Goal: Obtain resource: Download file/media

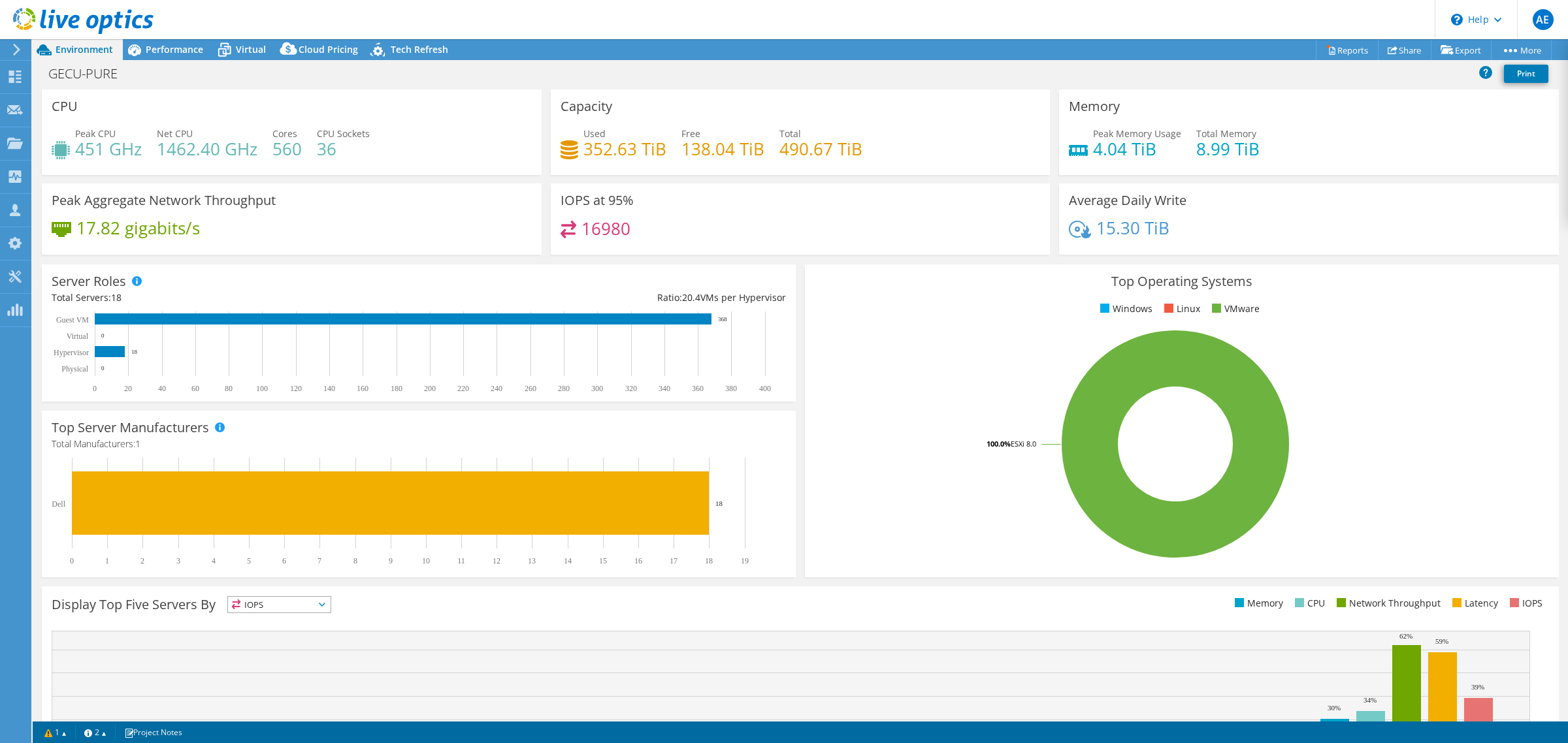
select select "USEast"
select select "USD"
click at [232, 59] on icon at bounding box center [224, 50] width 23 height 23
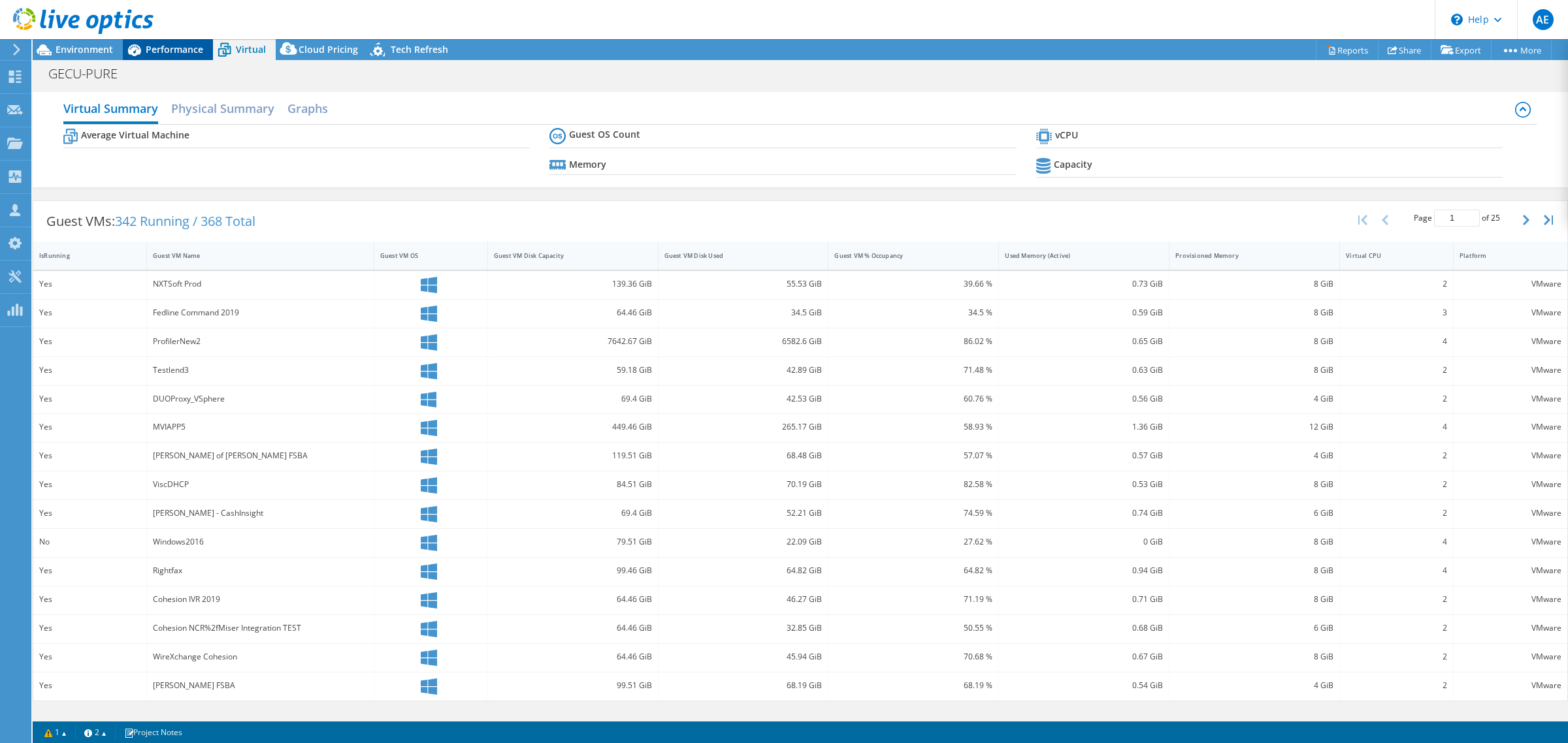
click at [180, 51] on span "Performance" at bounding box center [174, 49] width 57 height 12
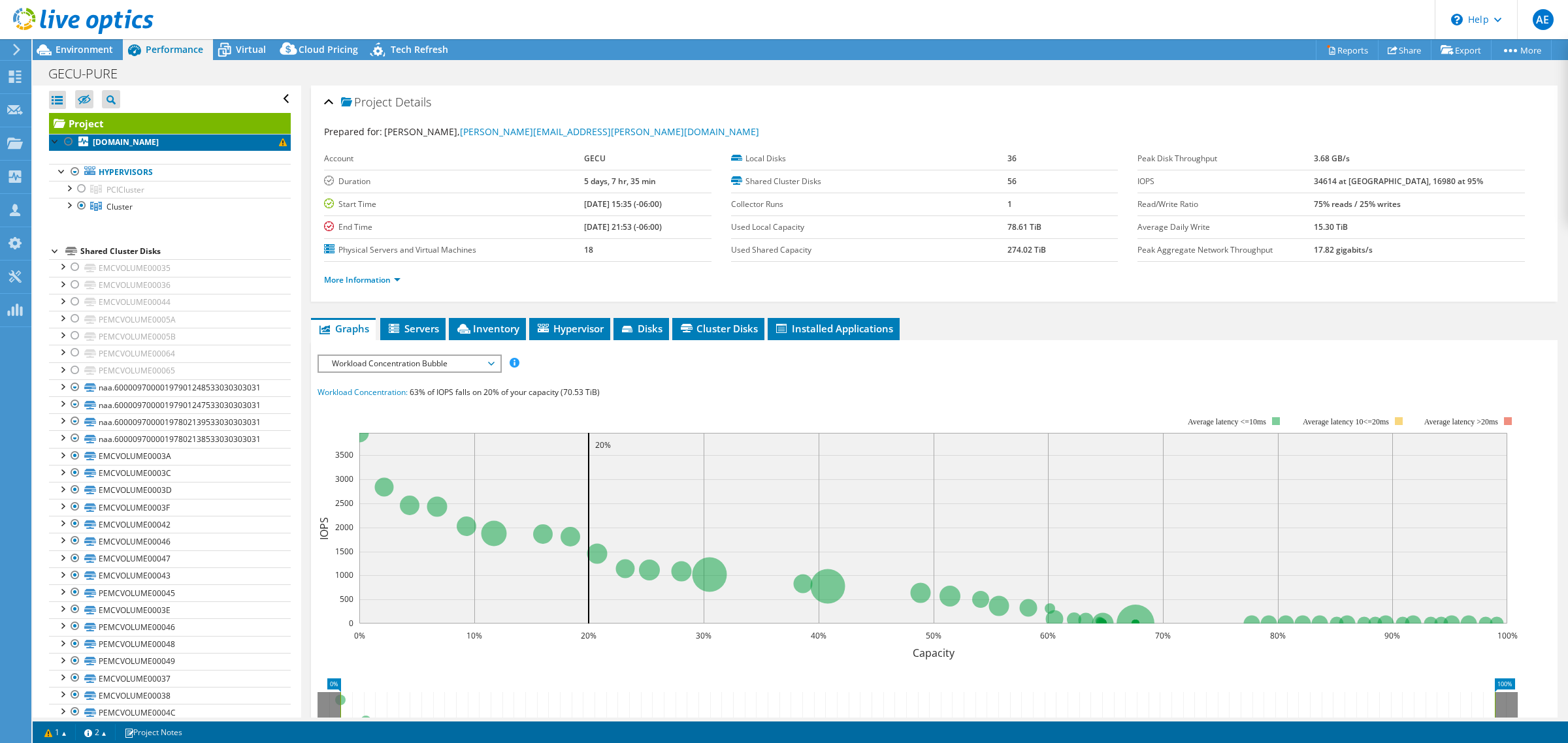
click at [279, 144] on span at bounding box center [283, 142] width 8 height 8
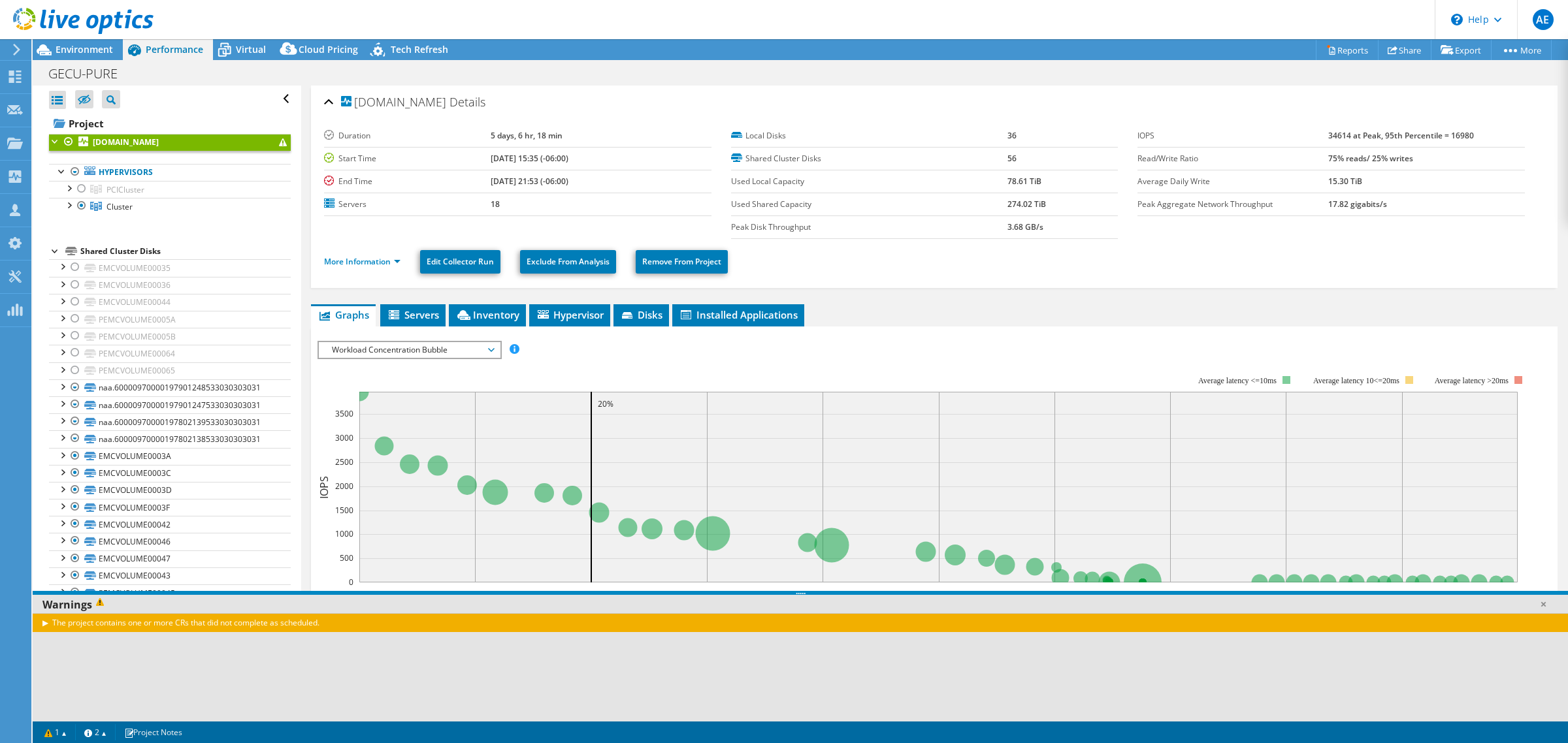
click at [279, 144] on span at bounding box center [283, 142] width 8 height 8
click at [47, 625] on div "The project contains one or more CRs that did not complete as scheduled." at bounding box center [800, 622] width 1535 height 19
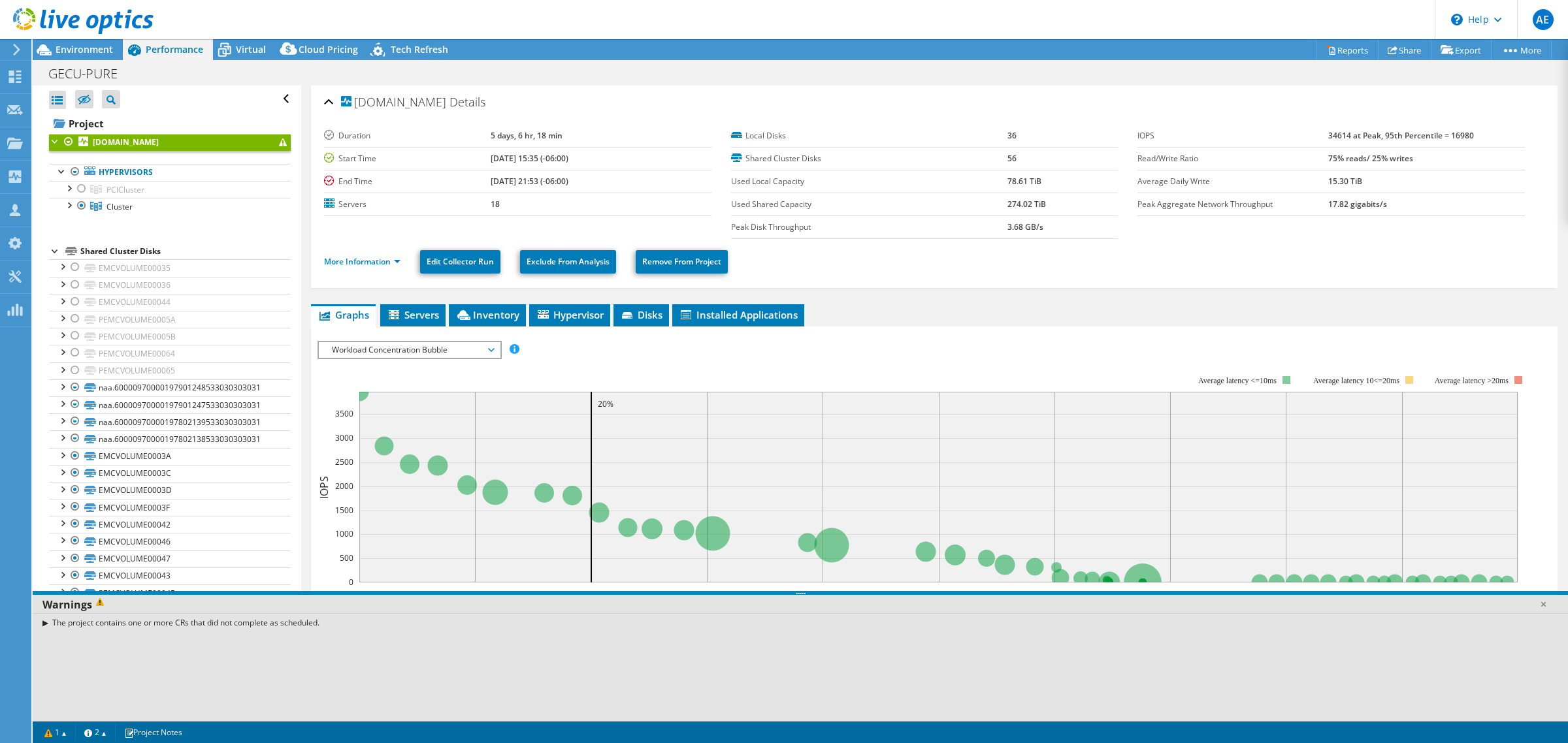
click at [46, 625] on div "The project contains one or more CRs that did not complete as scheduled." at bounding box center [800, 622] width 1535 height 19
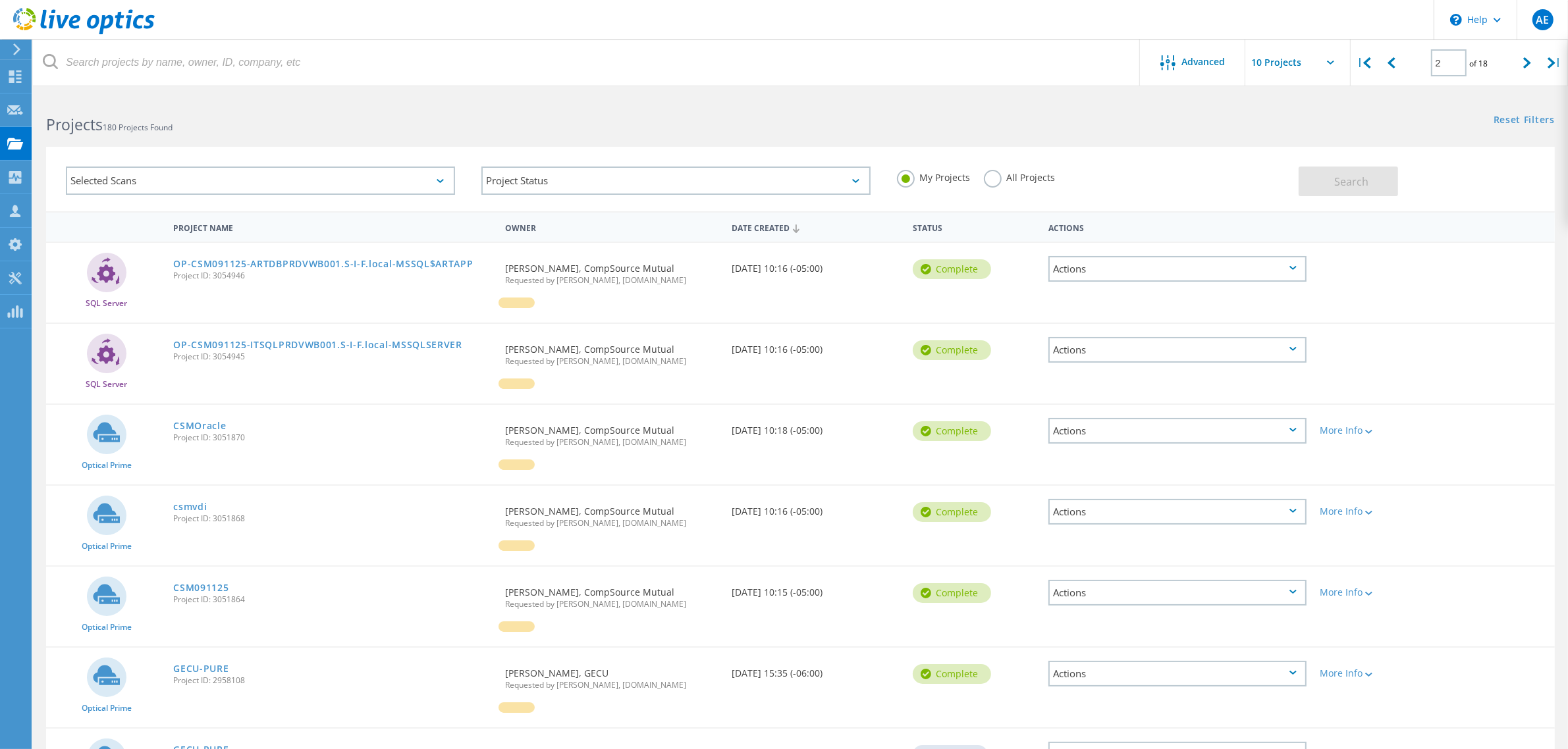
scroll to position [82, 0]
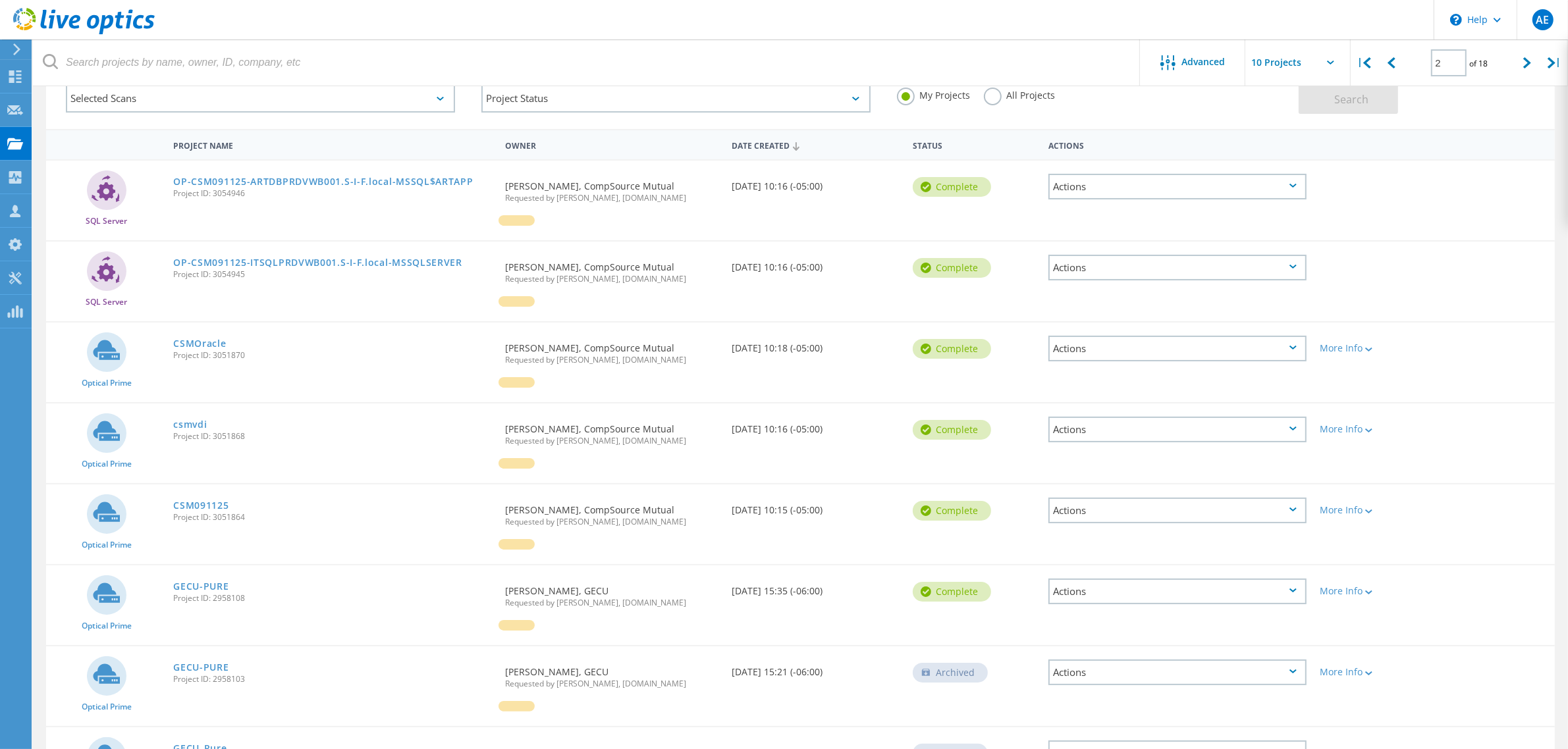
click at [522, 302] on div at bounding box center [516, 301] width 36 height 11
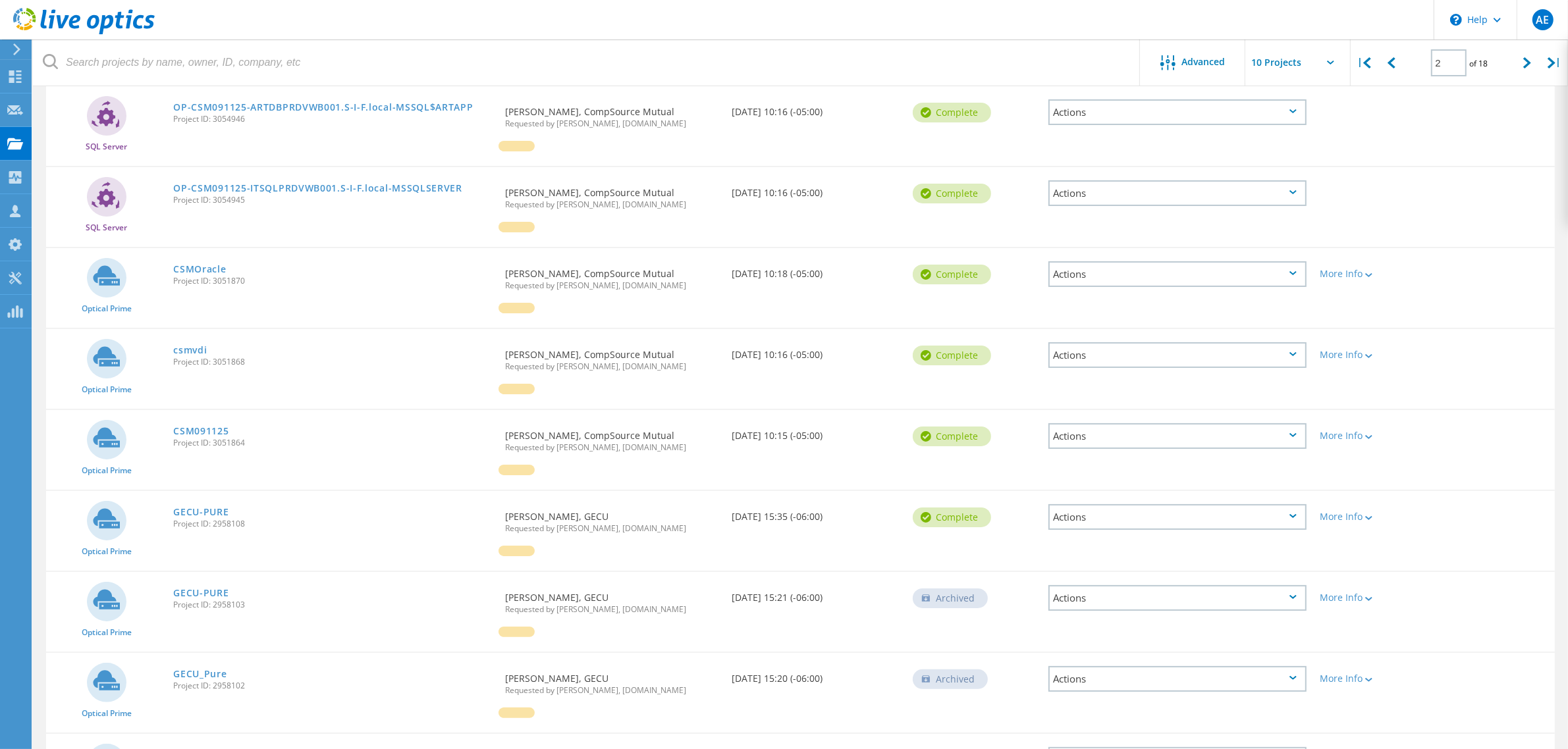
scroll to position [247, 0]
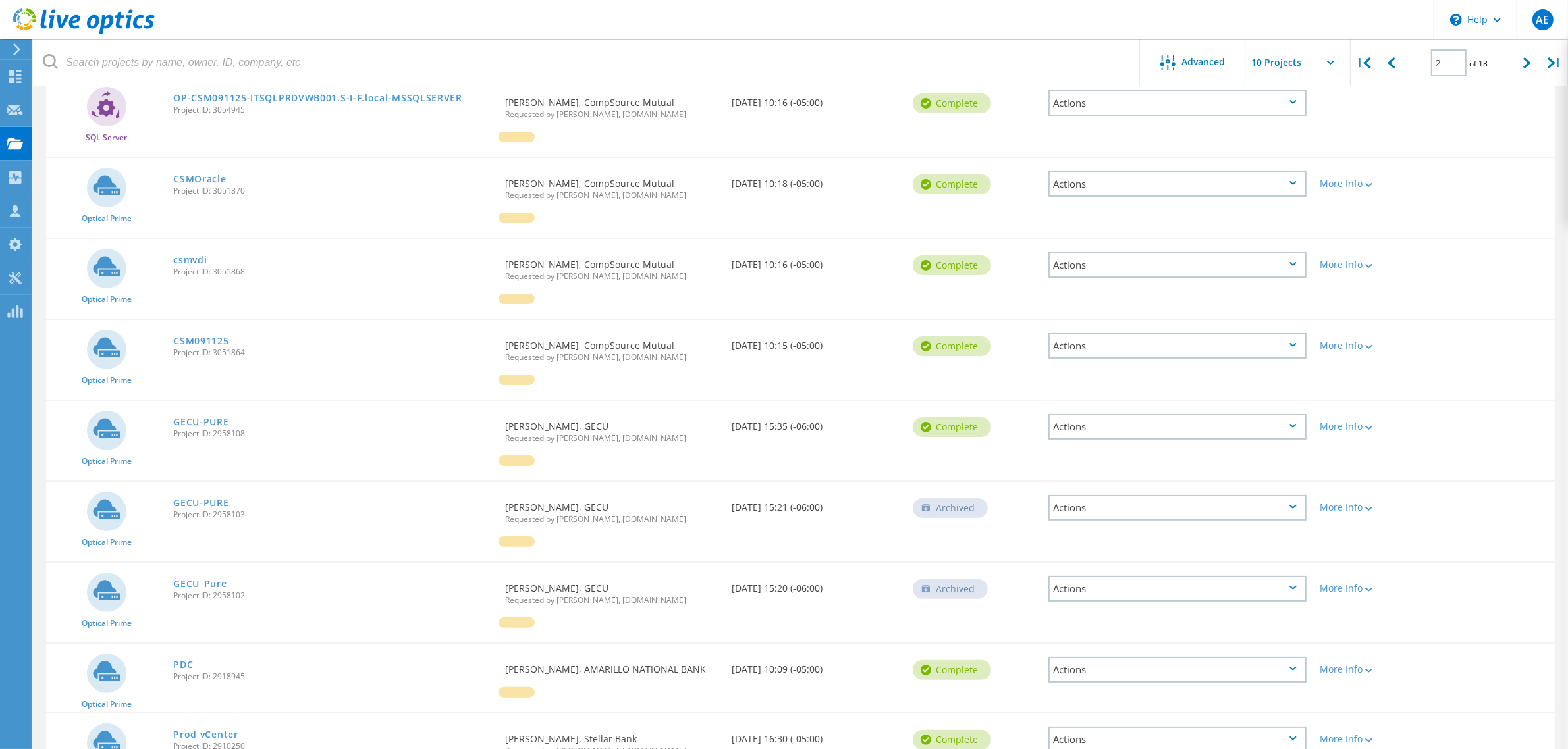
click at [222, 420] on link "GECU-PURE" at bounding box center [200, 422] width 55 height 9
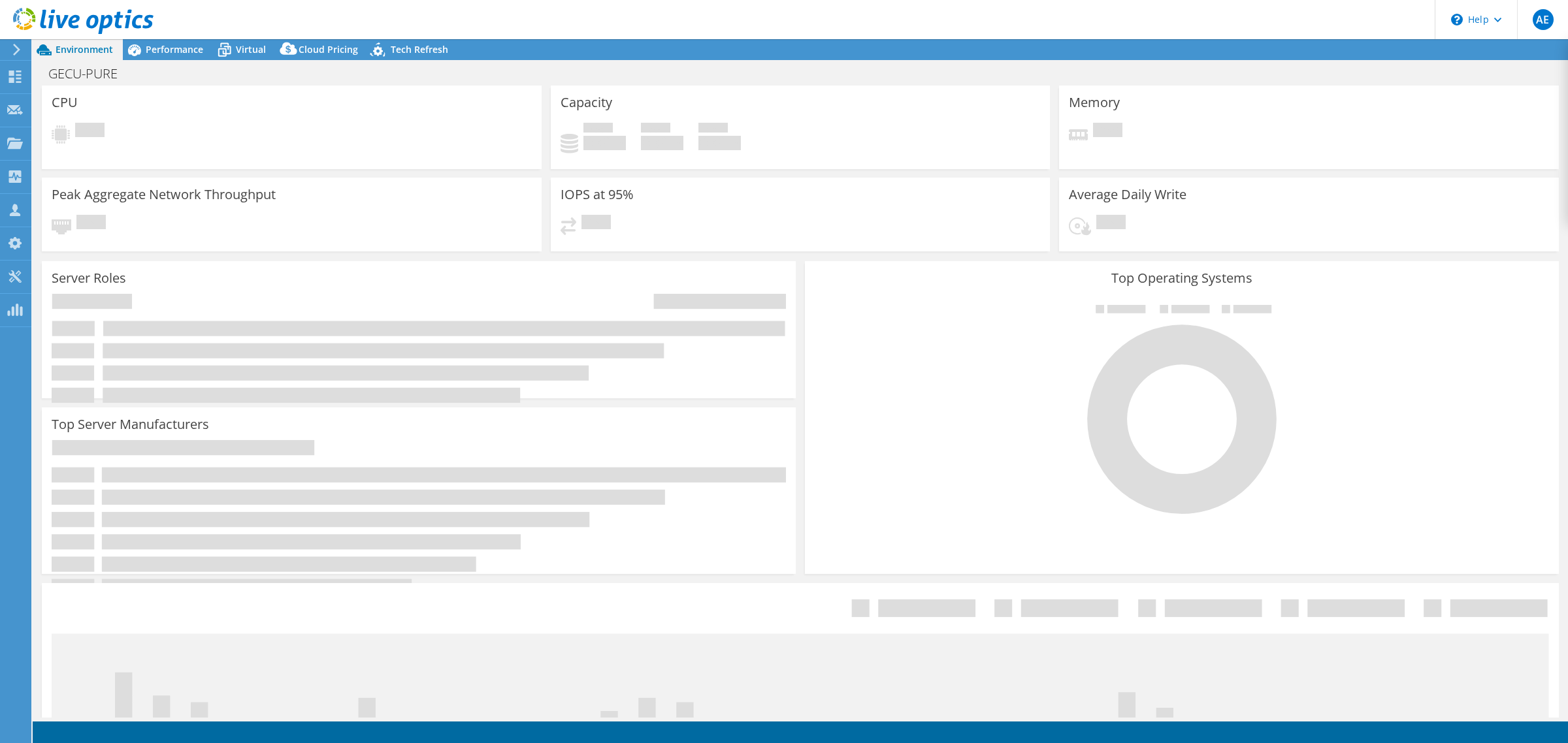
select select "USEast"
select select "USD"
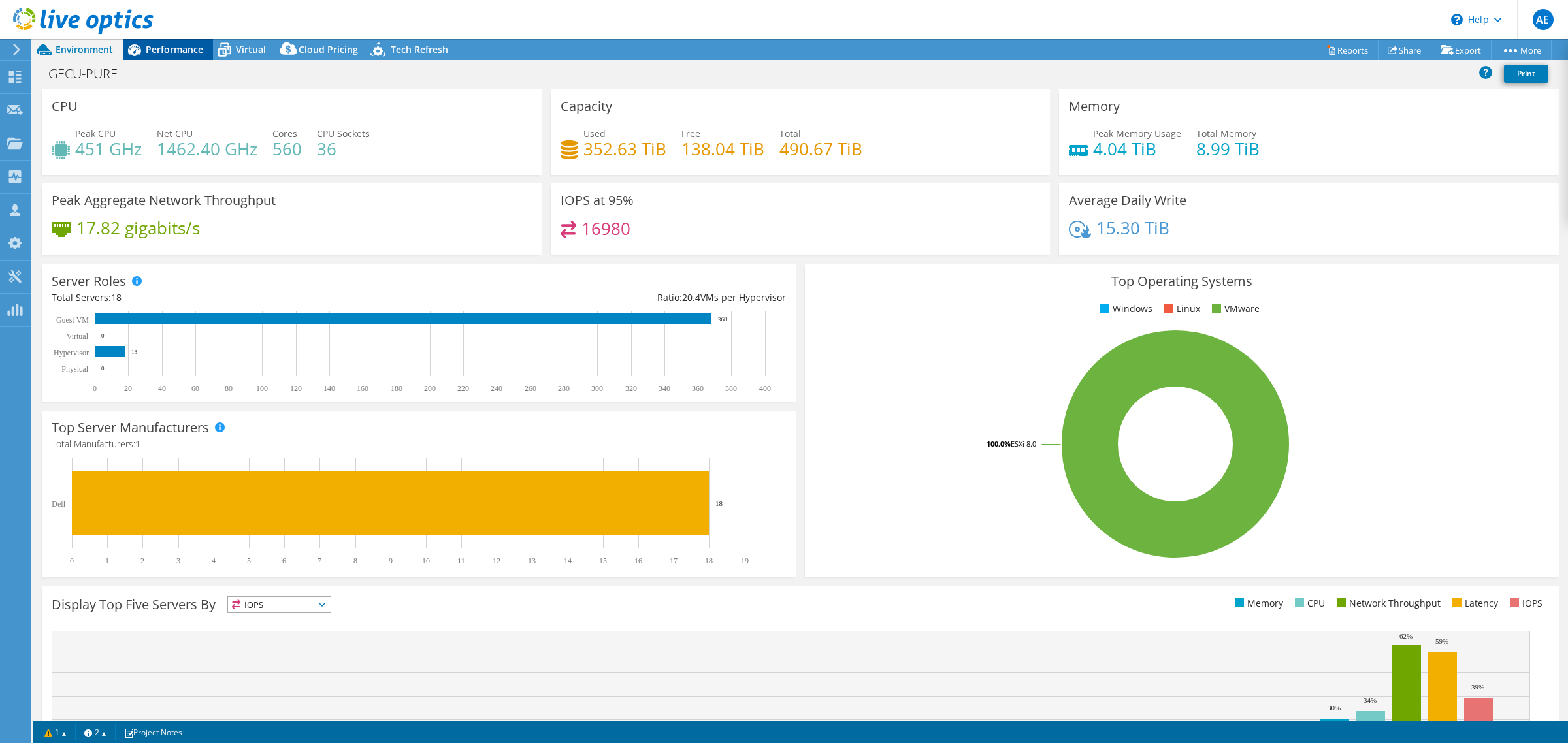
click at [190, 45] on span "Performance" at bounding box center [174, 49] width 57 height 12
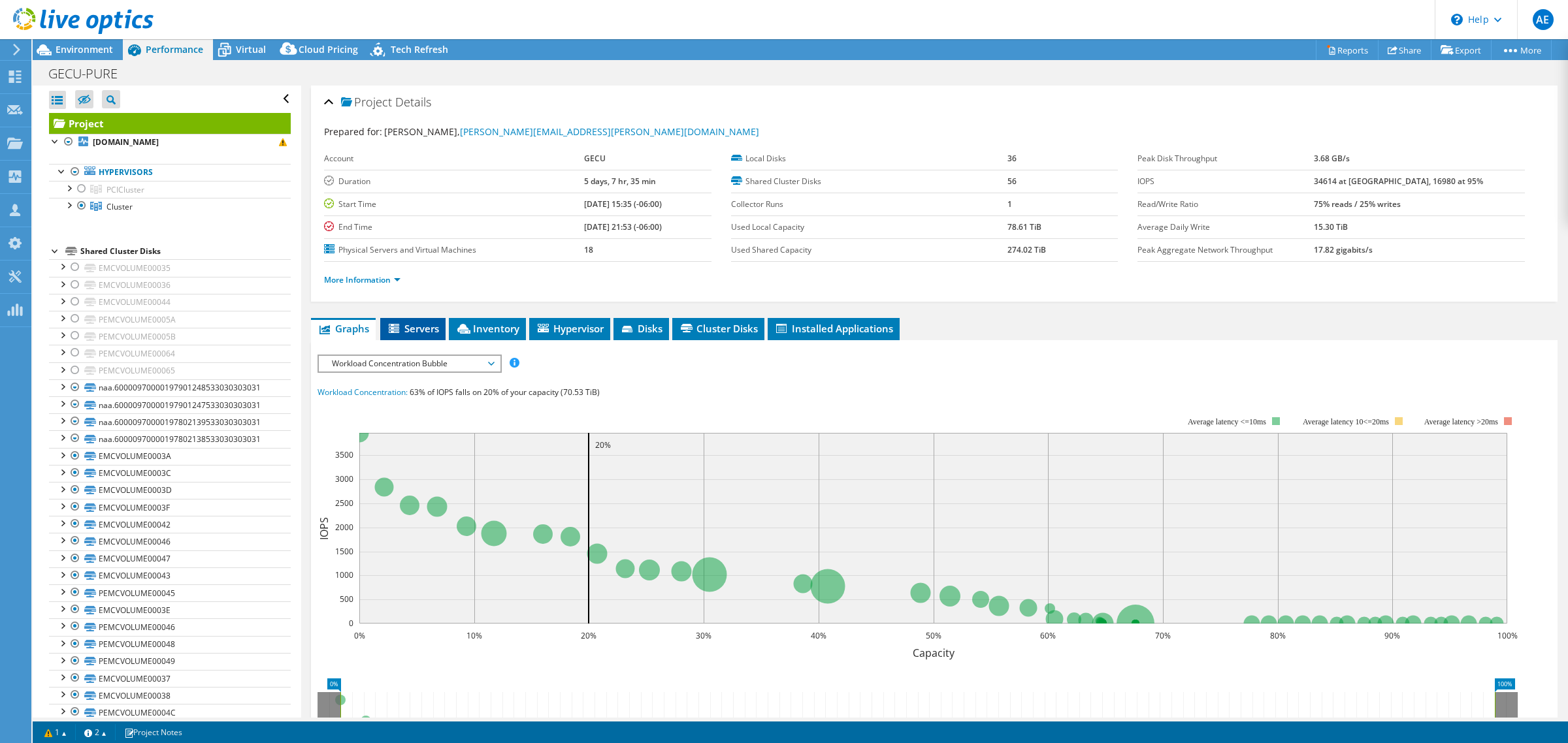
click at [402, 326] on span "Servers" at bounding box center [413, 329] width 53 height 13
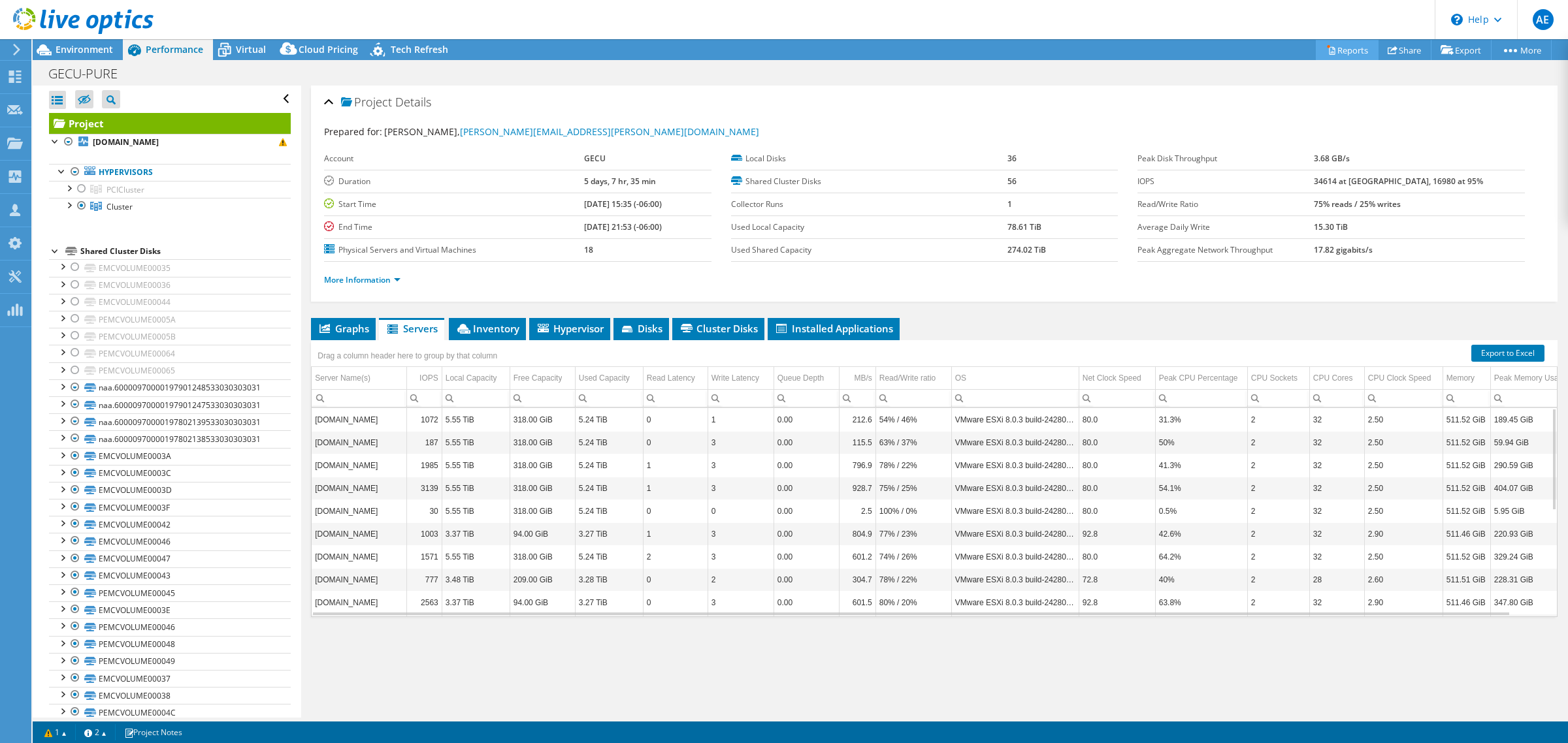
click at [1351, 46] on link "Reports" at bounding box center [1347, 50] width 62 height 21
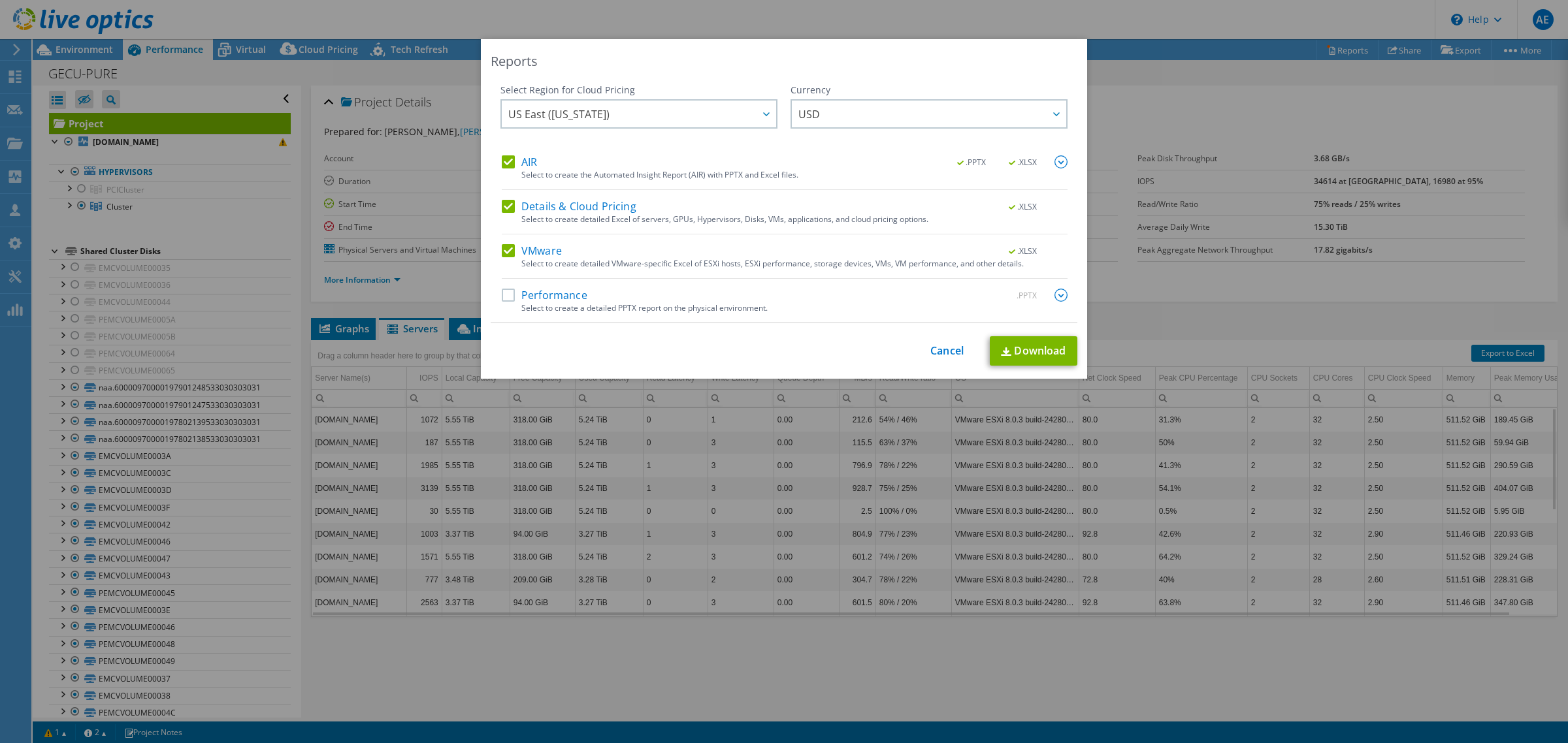
click at [502, 203] on label "Details & Cloud Pricing" at bounding box center [569, 207] width 135 height 13
click at [0, 0] on input "Details & Cloud Pricing" at bounding box center [0, 0] width 0 height 0
click at [502, 292] on label "Performance" at bounding box center [544, 295] width 86 height 13
click at [0, 0] on input "Performance" at bounding box center [0, 0] width 0 height 0
click at [1055, 295] on img at bounding box center [1061, 295] width 13 height 13
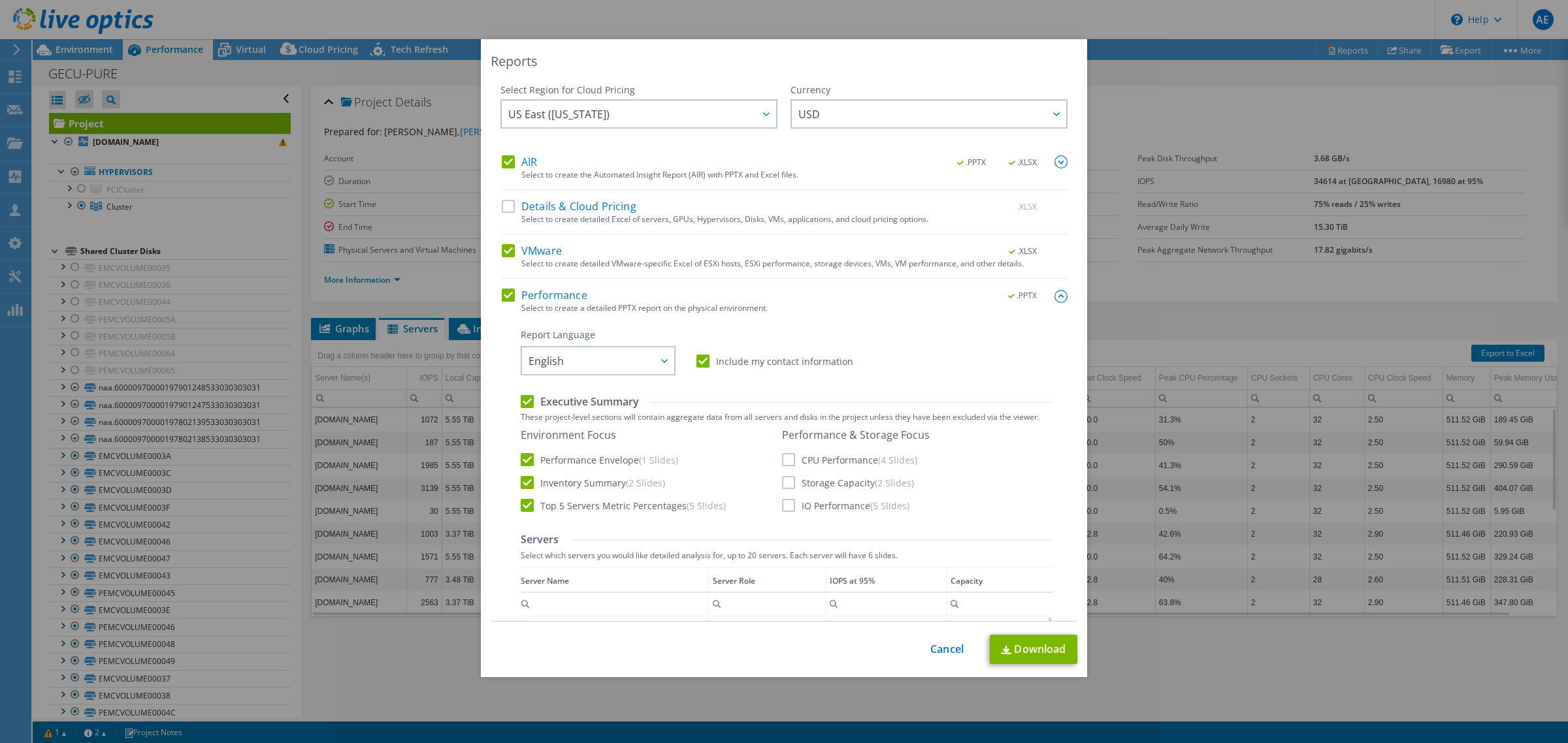
click at [620, 512] on label "Top 5 Servers Metric Percentages (5 Slides)" at bounding box center [623, 505] width 205 height 13
click at [0, 0] on input "Top 5 Servers Metric Percentages (5 Slides)" at bounding box center [0, 0] width 0 height 0
click at [782, 456] on label "CPU Performance (4 Slides)" at bounding box center [850, 460] width 136 height 13
click at [0, 0] on input "CPU Performance (4 Slides)" at bounding box center [0, 0] width 0 height 0
click at [782, 480] on label "Storage Capacity (2 Slides)" at bounding box center [848, 483] width 132 height 13
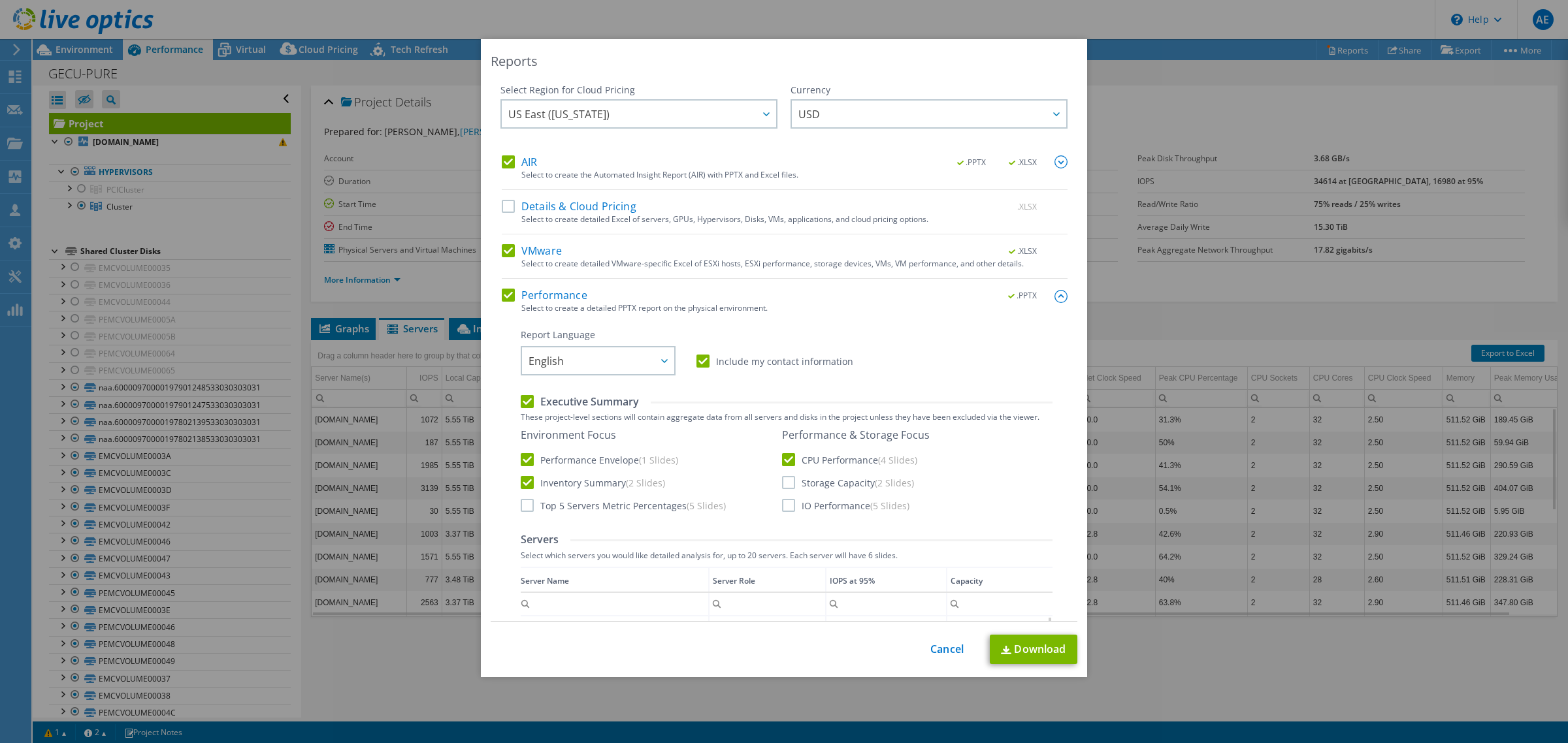
click at [0, 0] on input "Storage Capacity (2 Slides)" at bounding box center [0, 0] width 0 height 0
click at [782, 511] on label "IO Performance (5 Slides)" at bounding box center [845, 505] width 127 height 13
click at [0, 0] on input "IO Performance (5 Slides)" at bounding box center [0, 0] width 0 height 0
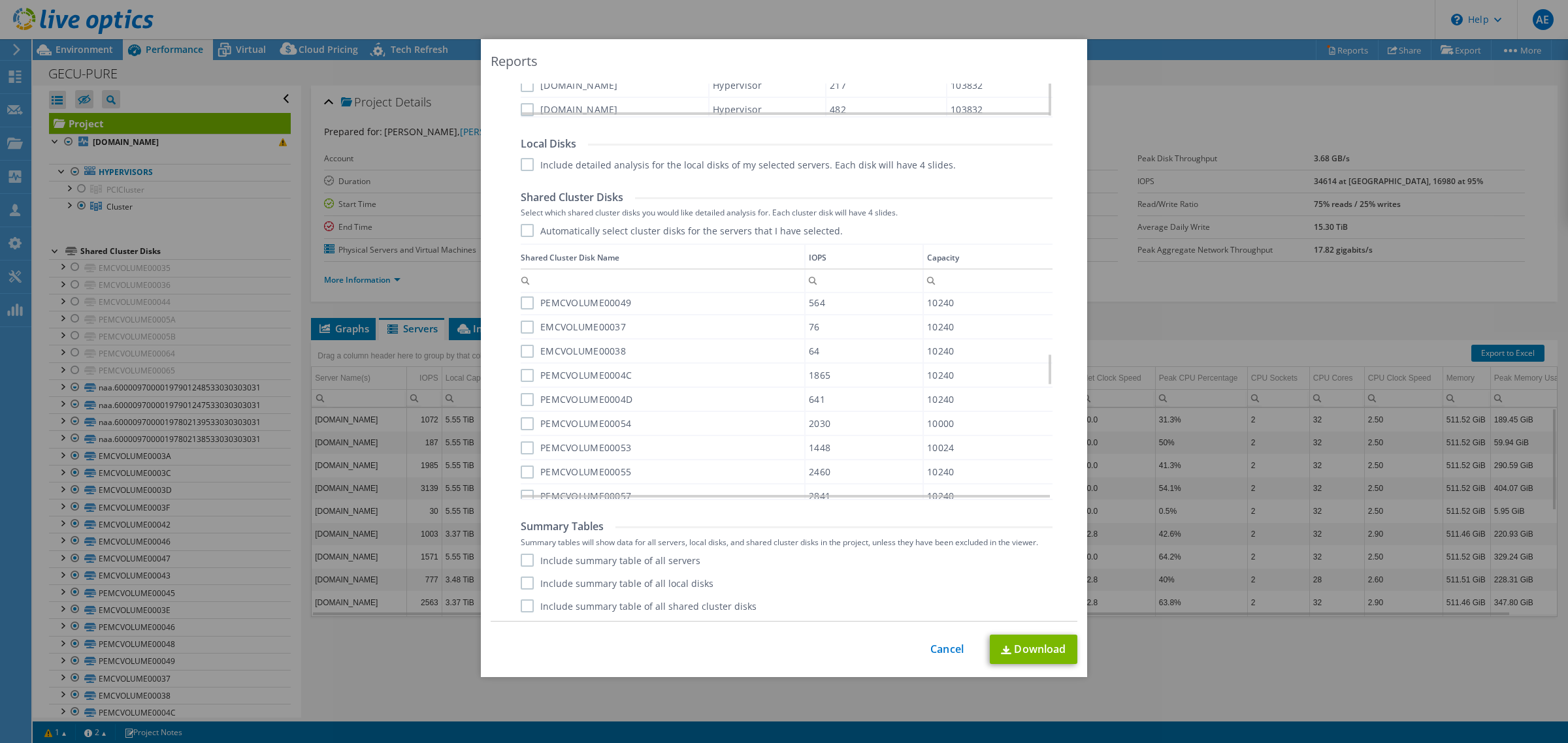
scroll to position [485, 0]
click at [1031, 651] on link "Download" at bounding box center [1033, 649] width 87 height 29
